Goal: Navigation & Orientation: Understand site structure

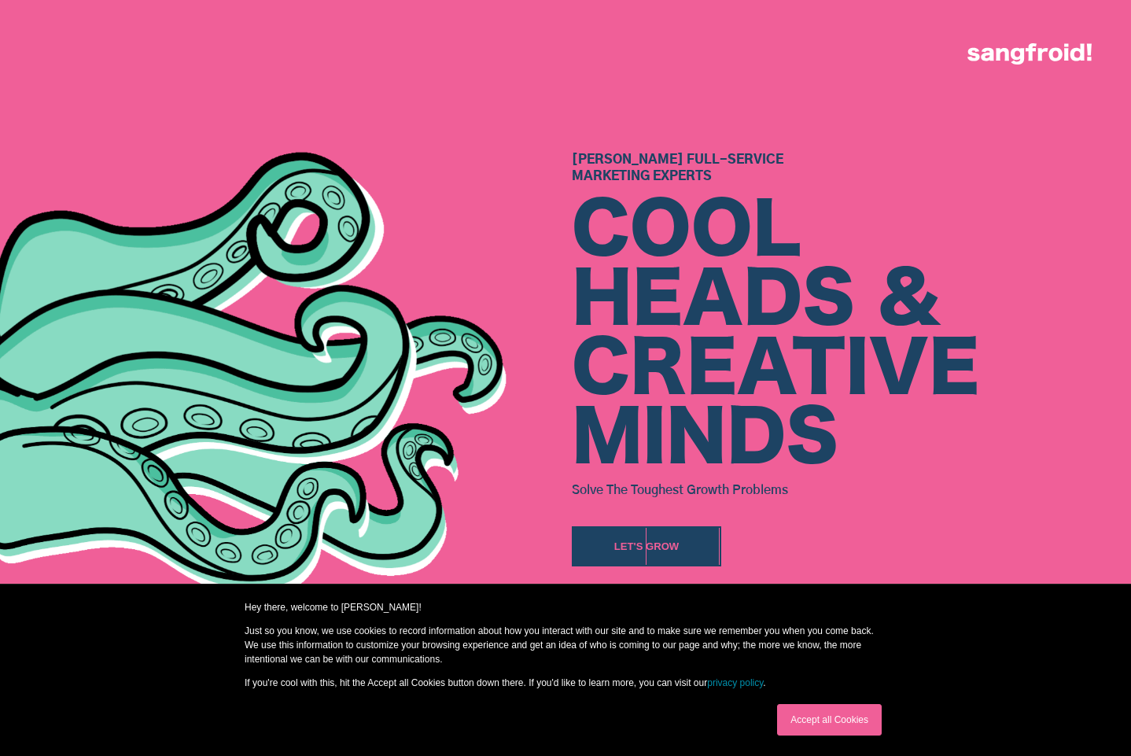
click at [840, 717] on link "Accept all Cookies" at bounding box center [829, 719] width 105 height 31
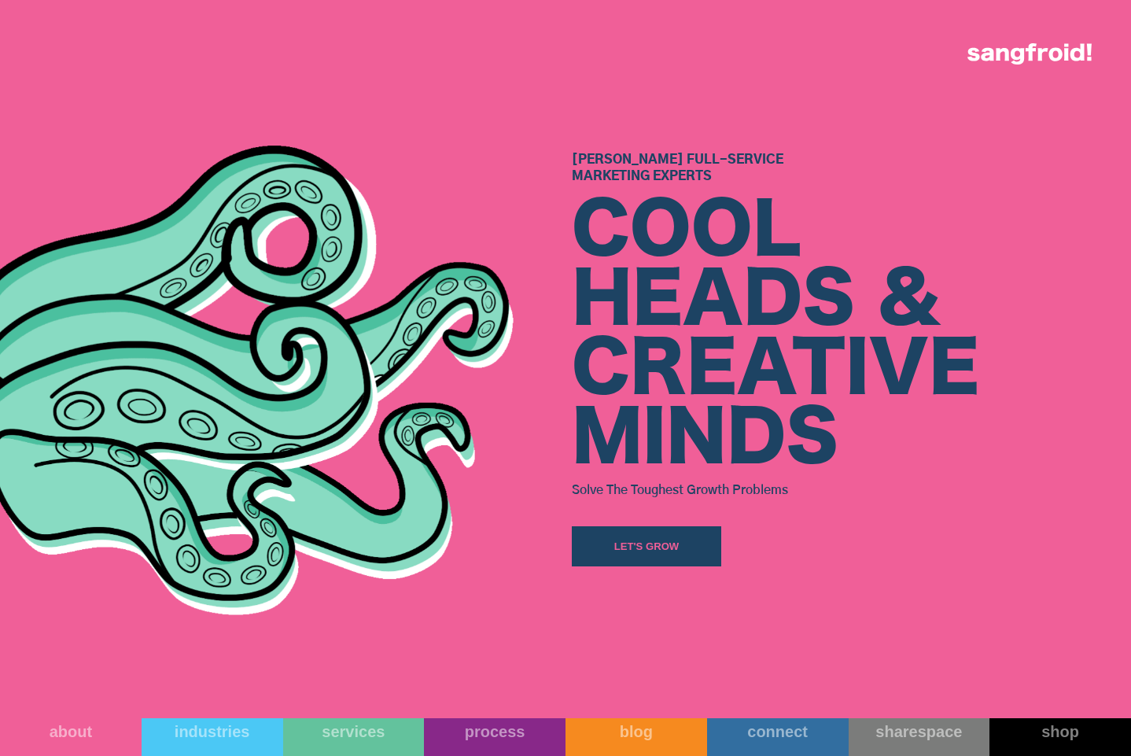
scroll to position [315, 0]
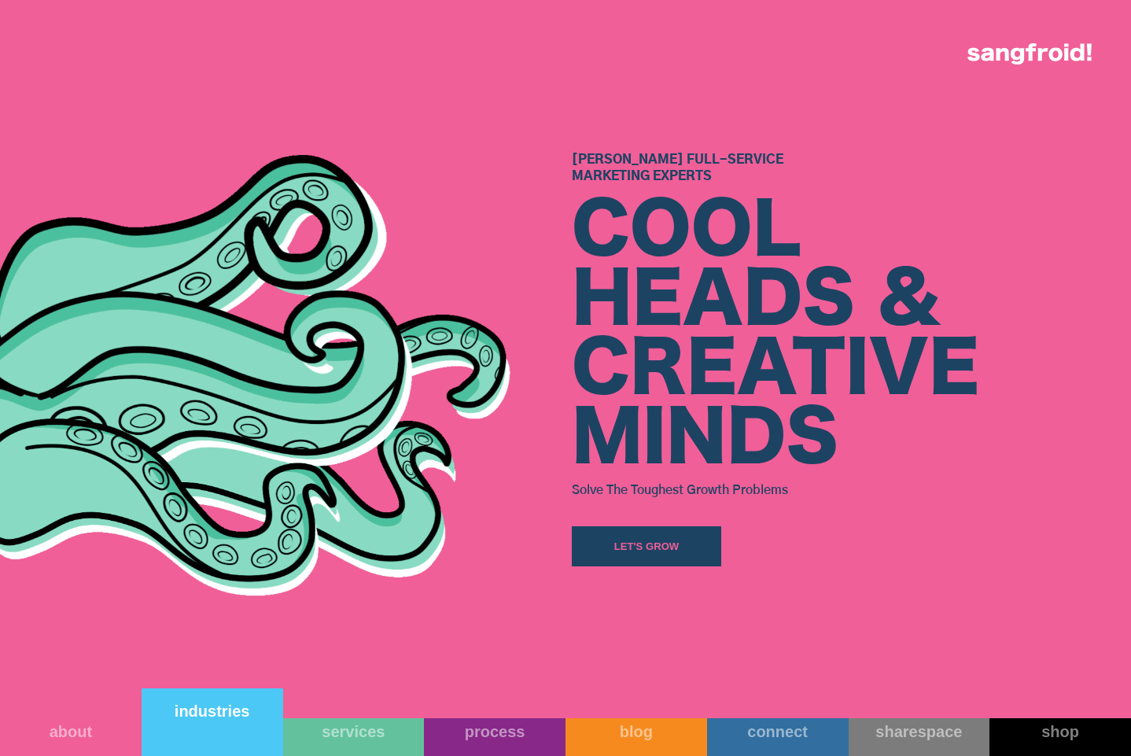
click at [212, 721] on link "industries" at bounding box center [213, 722] width 142 height 68
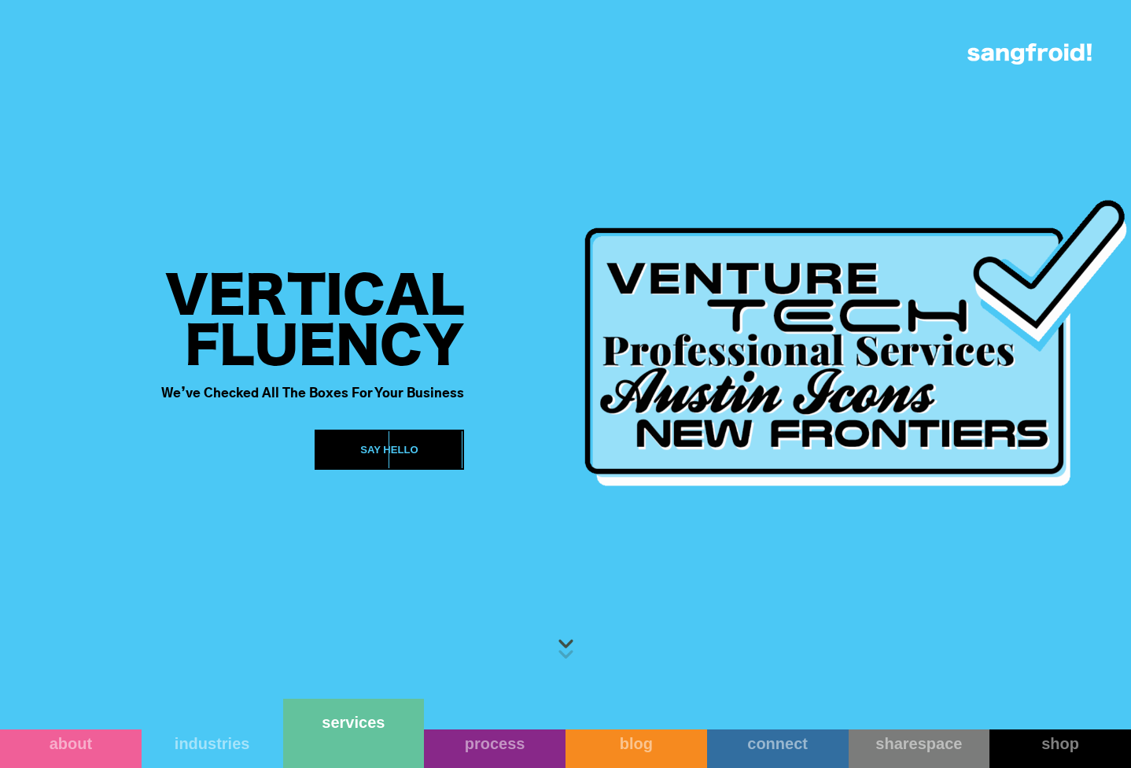
click at [351, 731] on div "services" at bounding box center [354, 721] width 142 height 19
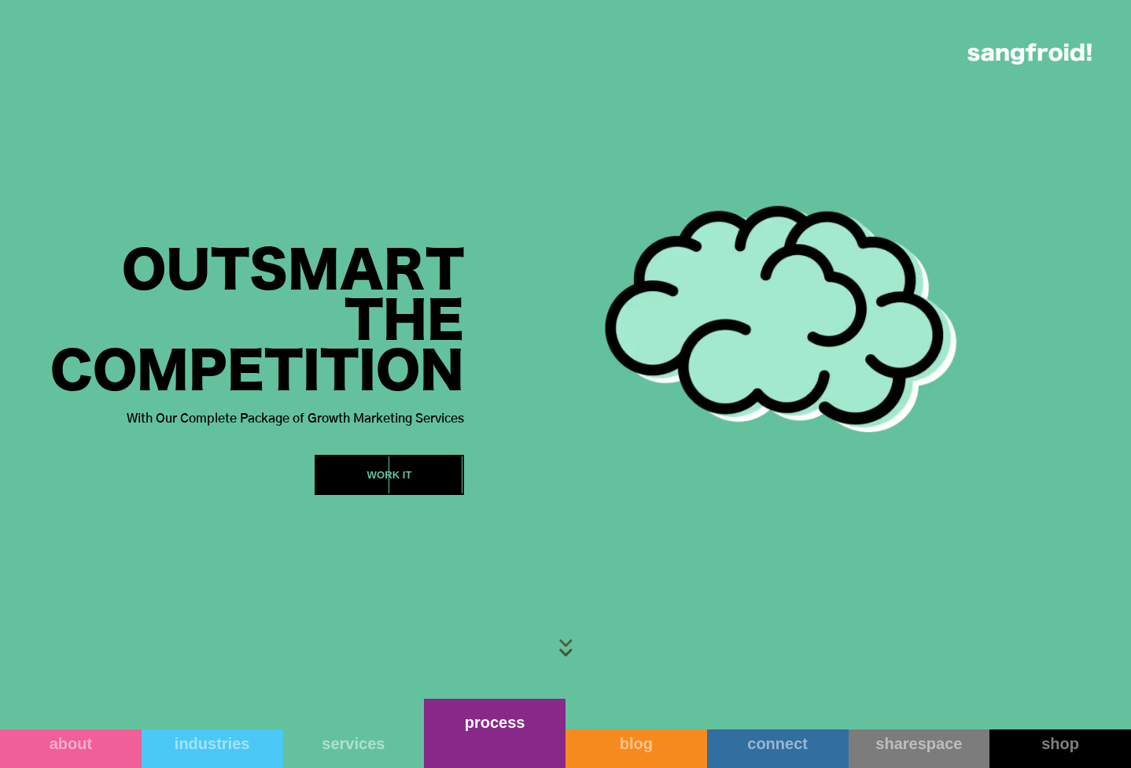
click at [488, 738] on link "process" at bounding box center [495, 732] width 142 height 69
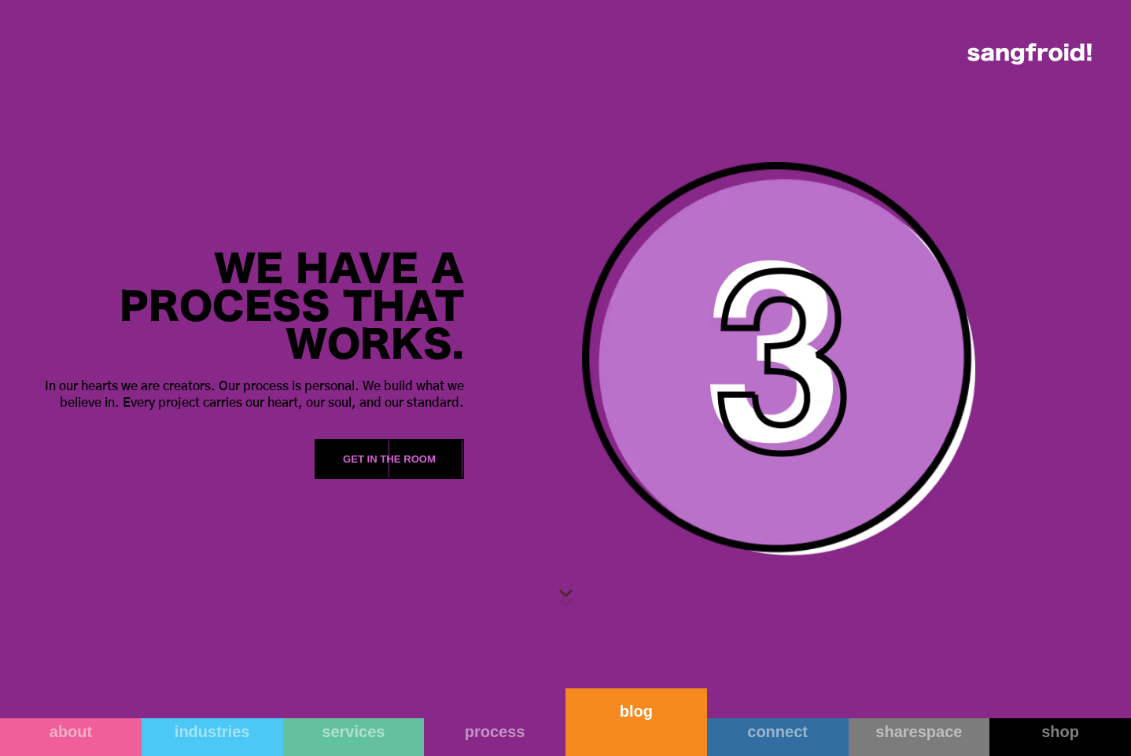
click at [668, 727] on link "blog" at bounding box center [636, 722] width 142 height 68
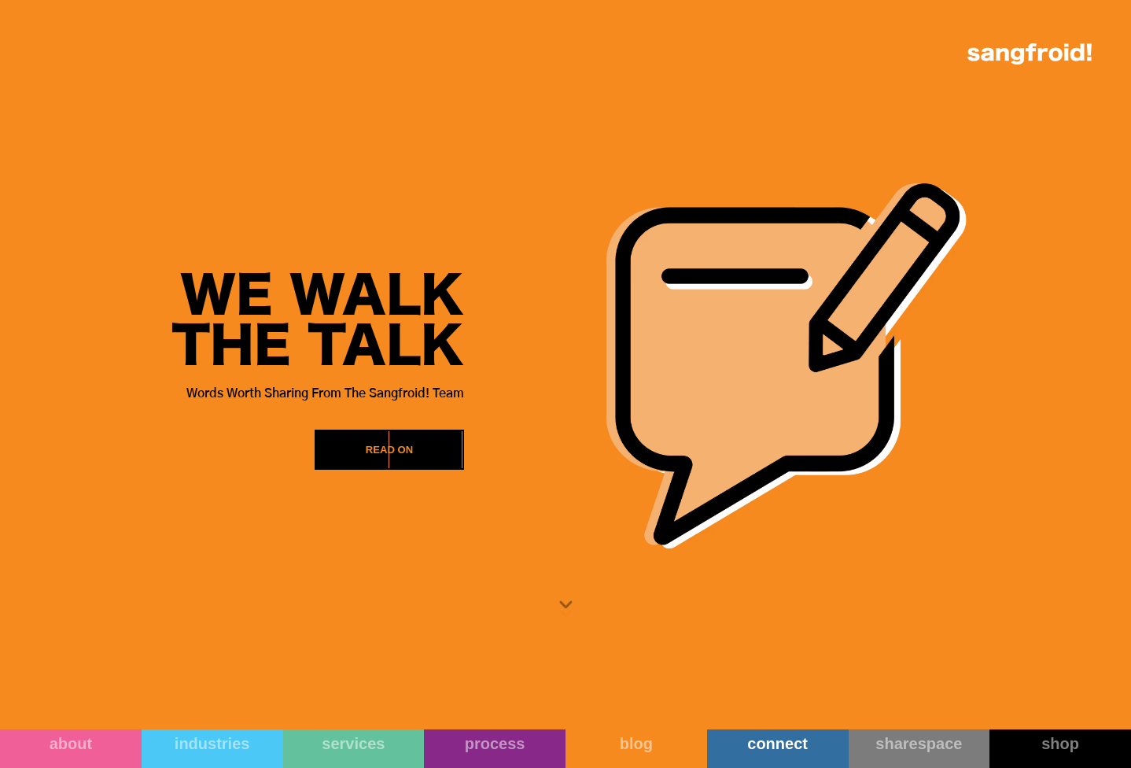
click at [789, 733] on link "connect" at bounding box center [778, 748] width 142 height 39
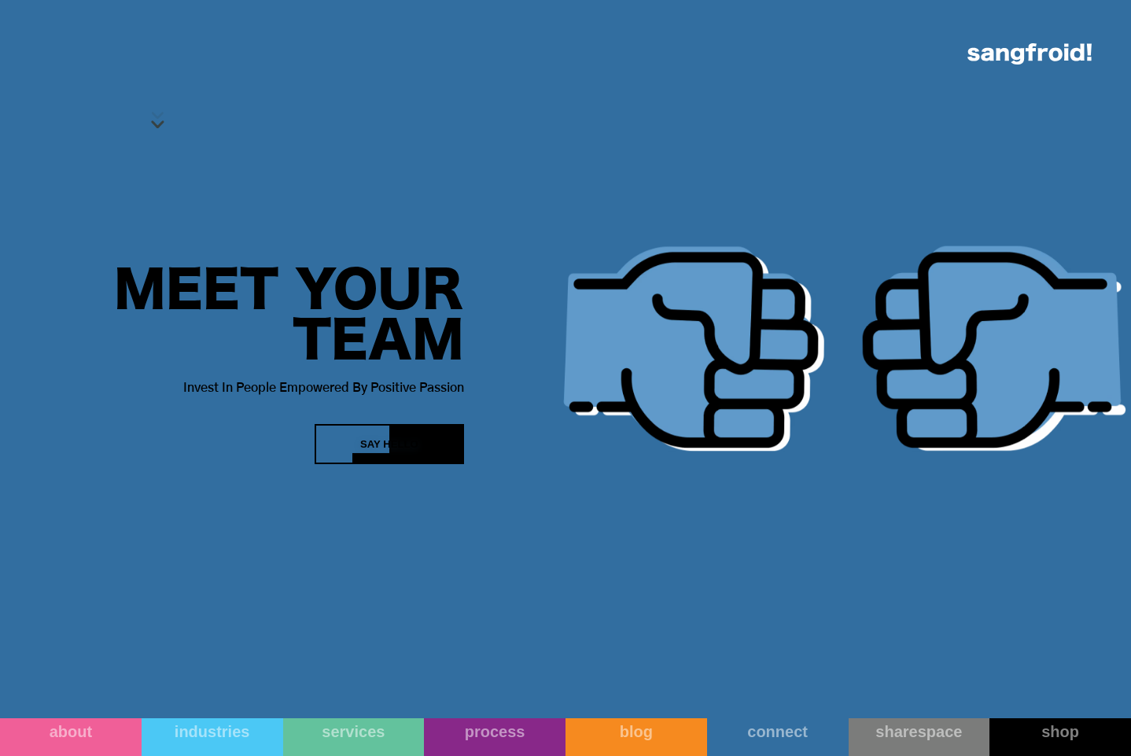
click at [410, 452] on div "Say Hello" at bounding box center [389, 444] width 58 height 16
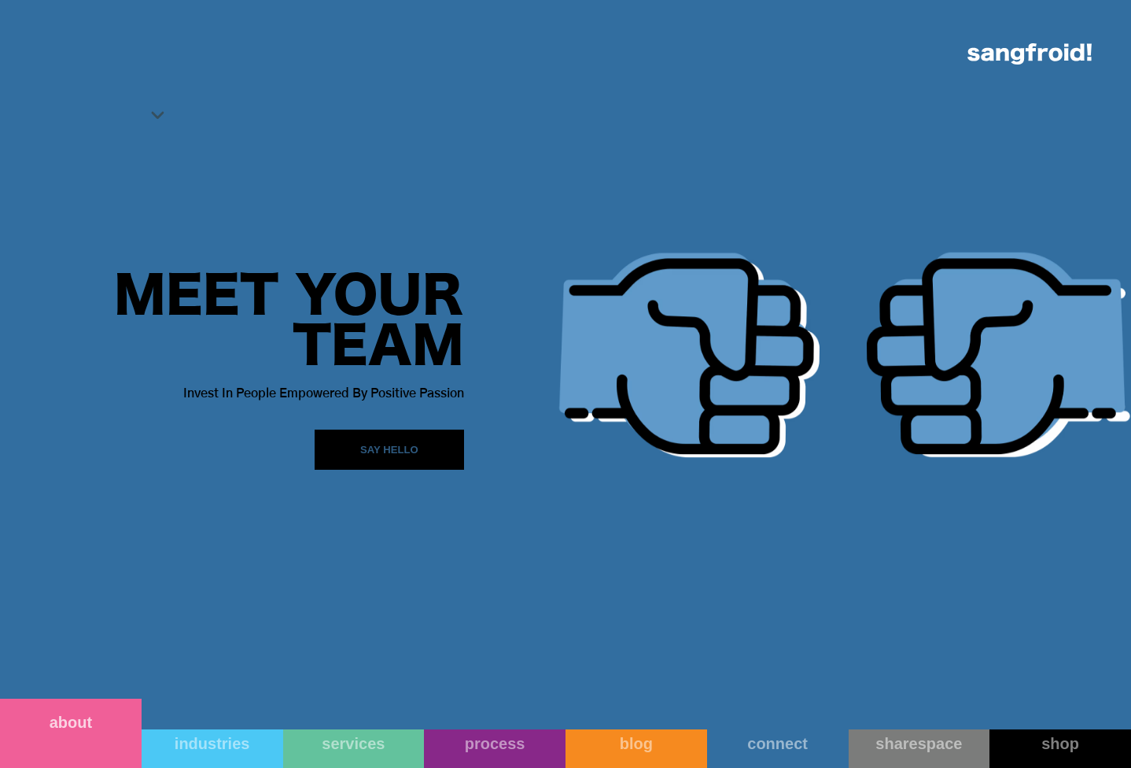
click at [57, 750] on link "about" at bounding box center [71, 732] width 142 height 69
